Goal: Task Accomplishment & Management: Manage account settings

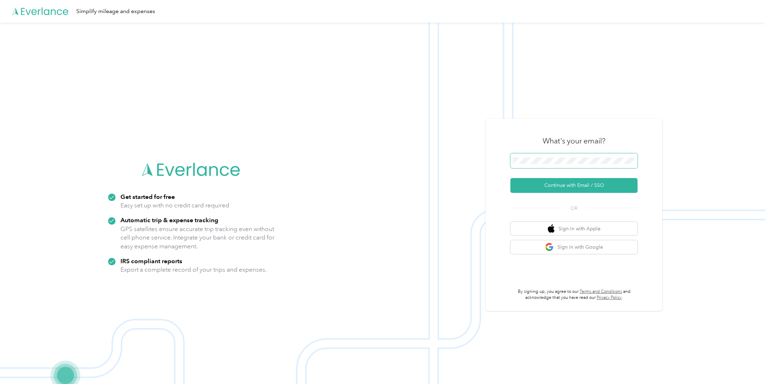
click at [484, 161] on div "Get started for free Easy set up with no credit card required Automatic trip & …" at bounding box center [383, 215] width 766 height 384
click at [561, 182] on button "Continue with Email / SSO" at bounding box center [574, 185] width 127 height 15
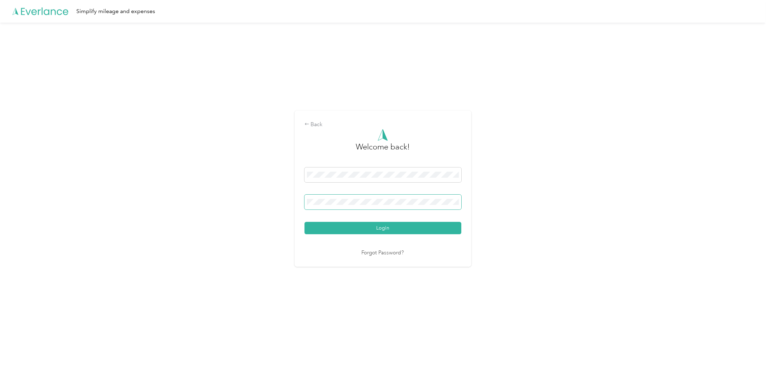
click at [305, 222] on button "Login" at bounding box center [383, 228] width 157 height 12
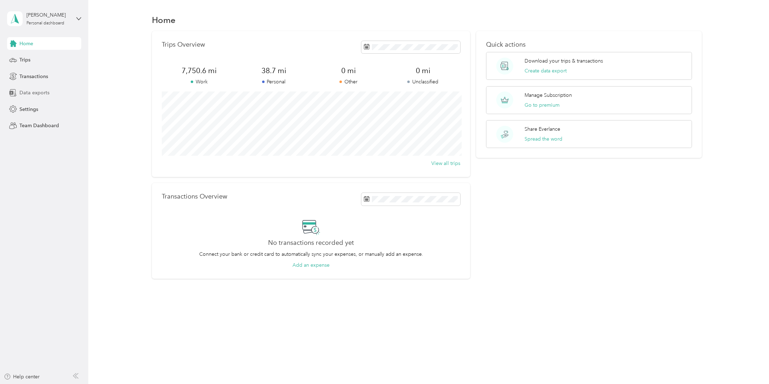
click at [31, 93] on span "Data exports" at bounding box center [34, 92] width 30 height 7
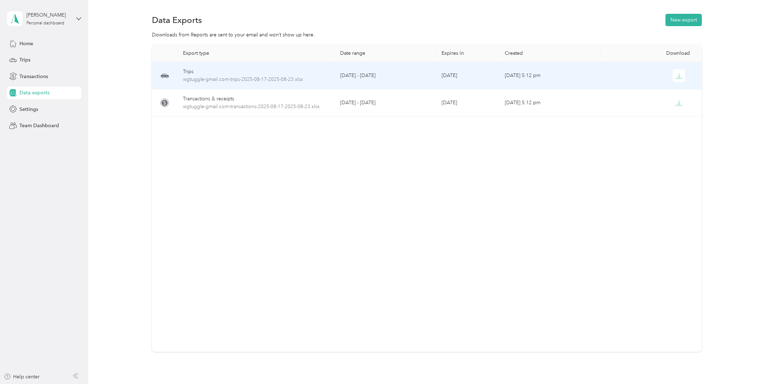
click at [197, 73] on div "Trips" at bounding box center [256, 72] width 146 height 8
click at [224, 78] on span "wgtuggle-gmail.com-trips-2025-08-17-2025-08-23.xlsx" at bounding box center [256, 80] width 146 height 8
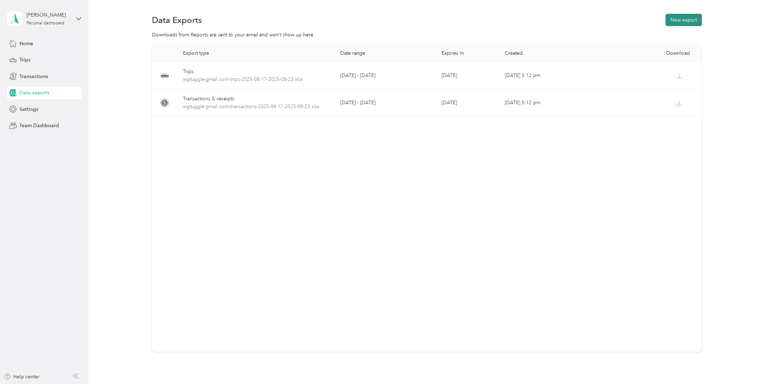
click at [670, 18] on button "New export" at bounding box center [684, 20] width 36 height 12
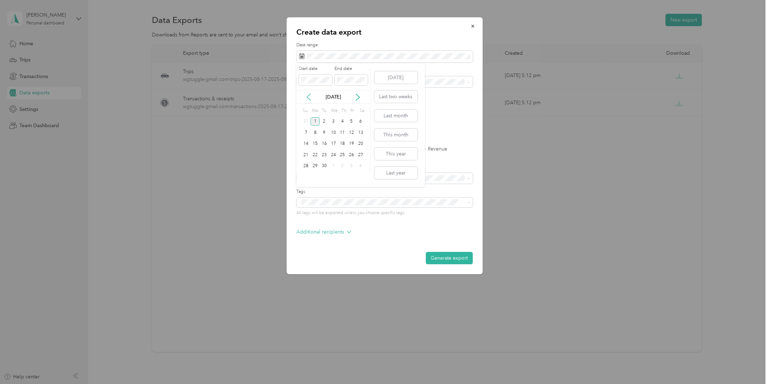
click at [310, 98] on icon at bounding box center [308, 97] width 7 height 7
click at [303, 165] on div "24" at bounding box center [306, 166] width 9 height 9
click at [357, 165] on div "30" at bounding box center [360, 166] width 9 height 9
click at [306, 229] on p "Additional recipients" at bounding box center [324, 231] width 55 height 7
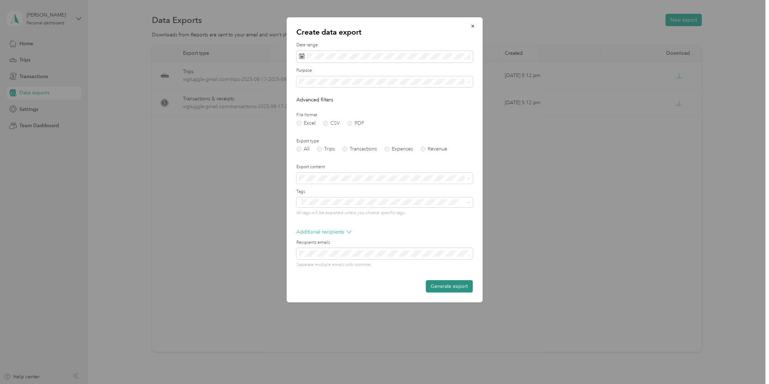
click at [441, 291] on button "Generate export" at bounding box center [449, 286] width 47 height 12
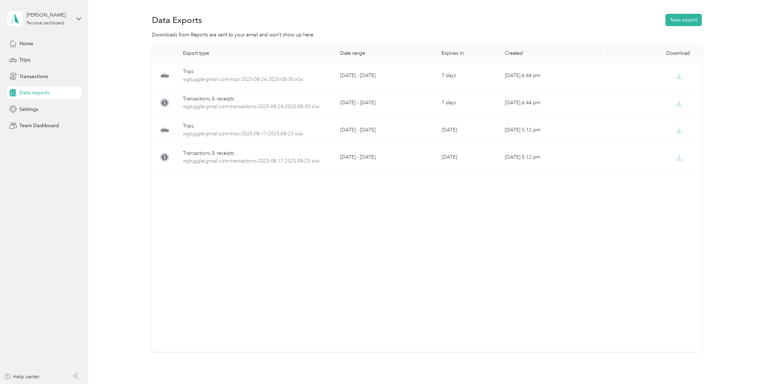
click at [74, 19] on div "[PERSON_NAME] Personal dashboard" at bounding box center [44, 18] width 74 height 25
click at [29, 55] on div "Log out" at bounding box center [26, 57] width 27 height 7
